Goal: Transaction & Acquisition: Purchase product/service

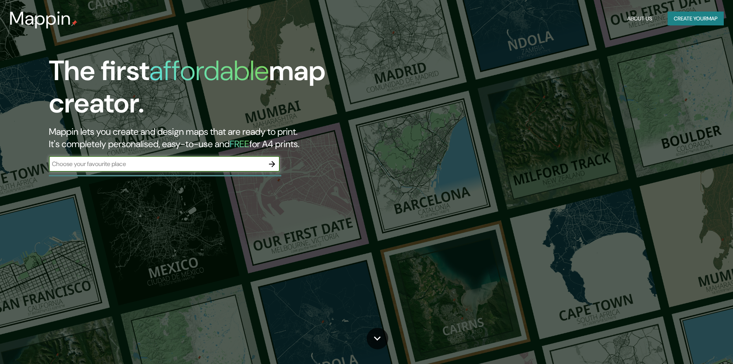
click at [194, 157] on div "​" at bounding box center [164, 163] width 231 height 15
click at [195, 164] on input "text" at bounding box center [156, 163] width 215 height 9
type input "cerro san [PERSON_NAME]"
click at [272, 162] on icon "button" at bounding box center [271, 163] width 9 height 9
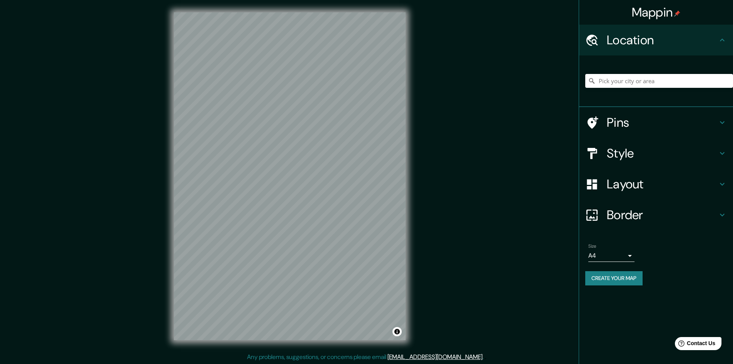
click at [617, 262] on body "Mappin Location Pins Style Layout Border Choose a border. Hint : you can make l…" at bounding box center [366, 182] width 733 height 364
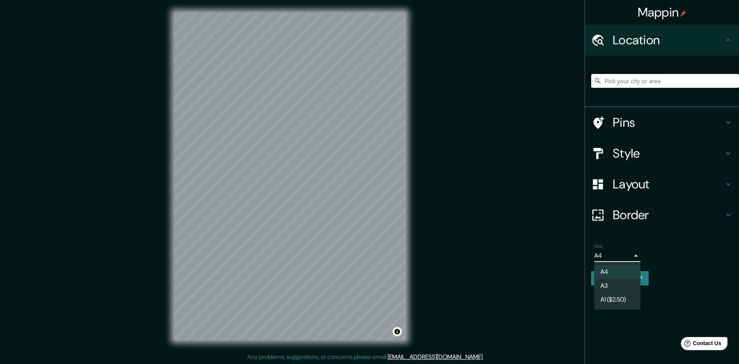
click at [619, 291] on li "A3" at bounding box center [617, 286] width 46 height 14
type input "a4"
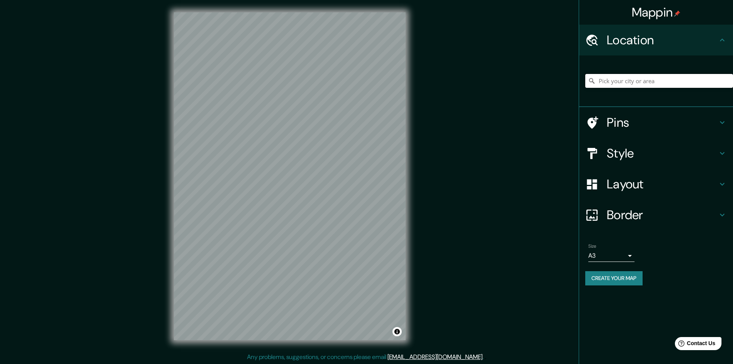
click at [652, 75] on input "Pick your city or area" at bounding box center [659, 81] width 148 height 14
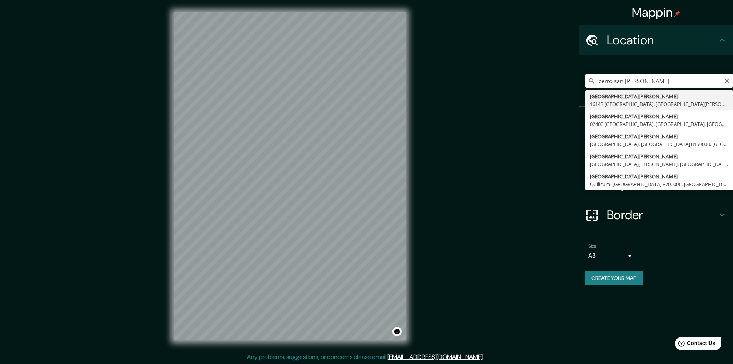
type input "[STREET_ADDRESS][PERSON_NAME][PERSON_NAME]"
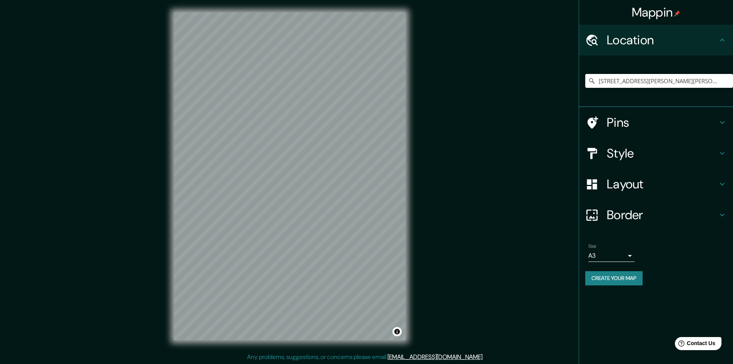
click at [717, 159] on h4 "Style" at bounding box center [662, 152] width 111 height 15
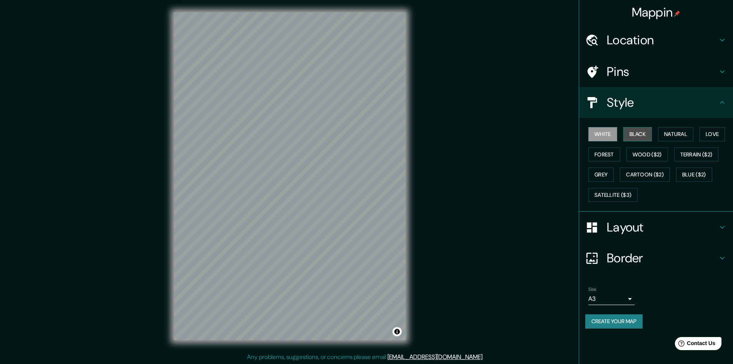
click at [644, 138] on button "Black" at bounding box center [637, 134] width 29 height 14
click at [672, 134] on button "Natural" at bounding box center [675, 134] width 35 height 14
click at [721, 131] on button "Love" at bounding box center [711, 134] width 25 height 14
click at [699, 156] on button "Terrain ($2)" at bounding box center [696, 154] width 45 height 14
click at [616, 158] on button "Forest" at bounding box center [604, 154] width 32 height 14
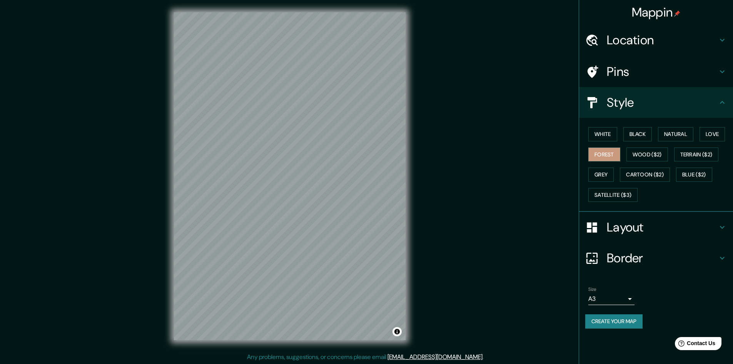
click at [612, 142] on div "White Black Natural Love Forest Wood ($2) Terrain ($2) Grey Cartoon ($2) Blue (…" at bounding box center [659, 164] width 148 height 81
click at [610, 137] on button "White" at bounding box center [602, 134] width 29 height 14
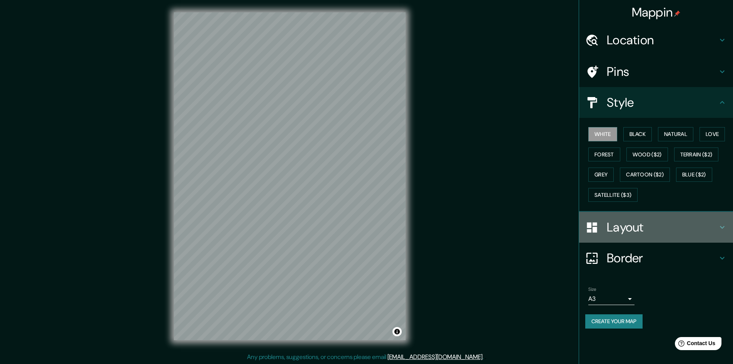
click at [680, 231] on h4 "Layout" at bounding box center [662, 226] width 111 height 15
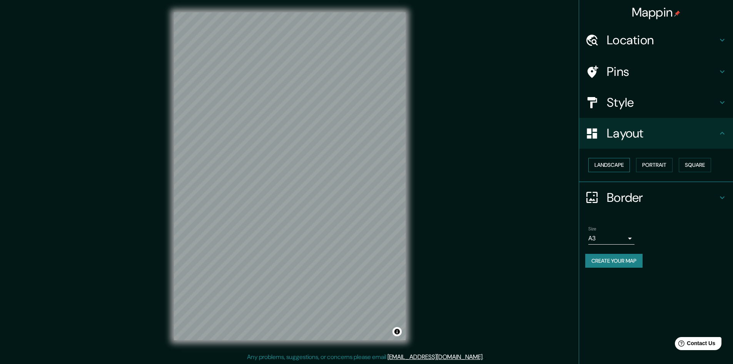
click at [626, 167] on button "Landscape" at bounding box center [609, 165] width 42 height 14
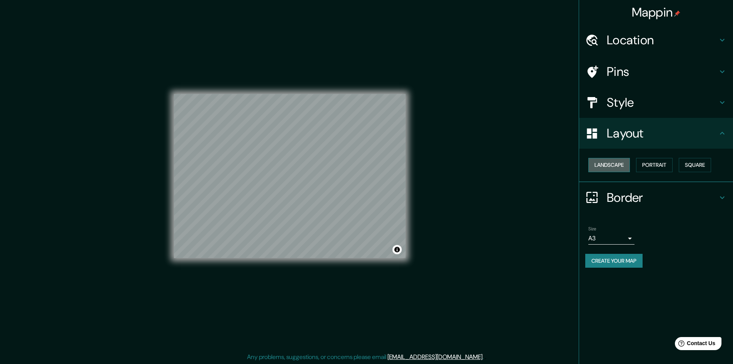
click at [626, 167] on button "Landscape" at bounding box center [609, 165] width 42 height 14
click at [654, 163] on button "Portrait" at bounding box center [654, 165] width 37 height 14
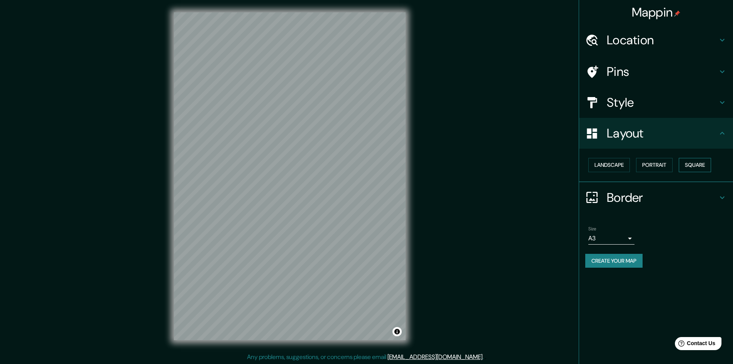
click at [699, 165] on button "Square" at bounding box center [695, 165] width 32 height 14
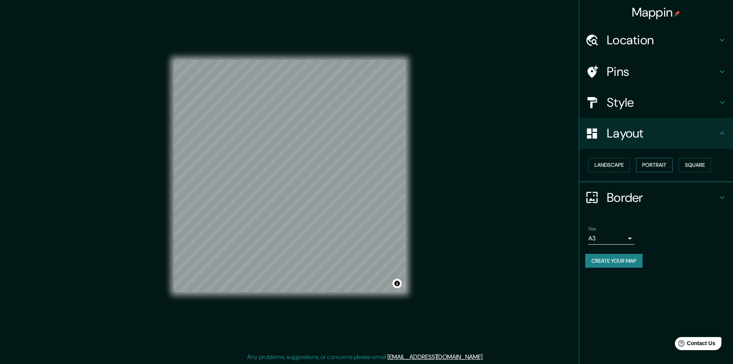
click at [655, 166] on button "Portrait" at bounding box center [654, 165] width 37 height 14
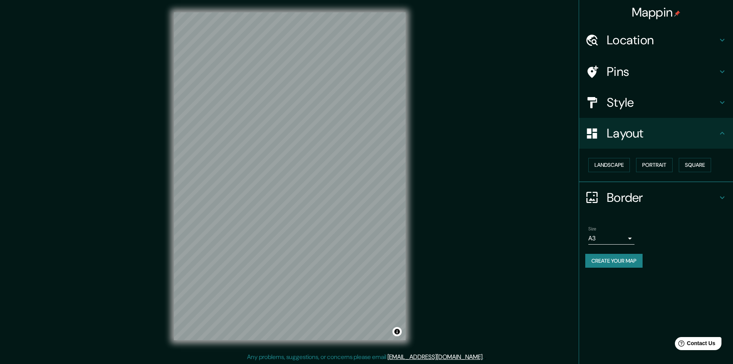
scroll to position [1, 0]
click at [442, 276] on div "Mappin Location [STREET_ADDRESS][PERSON_NAME][PERSON_NAME] Pins Style Layout La…" at bounding box center [366, 181] width 733 height 364
